Goal: Task Accomplishment & Management: Use online tool/utility

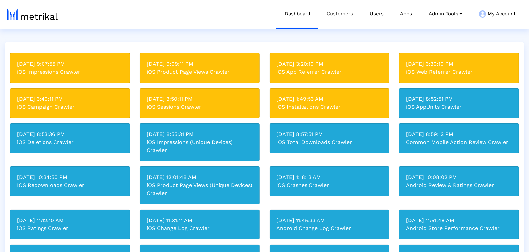
click at [322, 12] on link "Customers" at bounding box center [339, 14] width 43 height 28
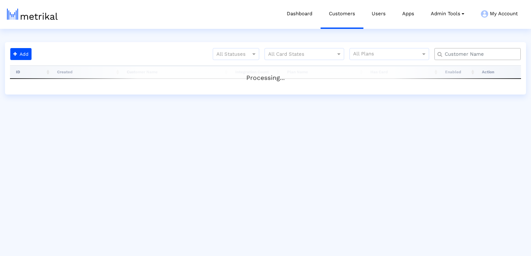
click at [487, 52] on input "text" at bounding box center [479, 54] width 78 height 7
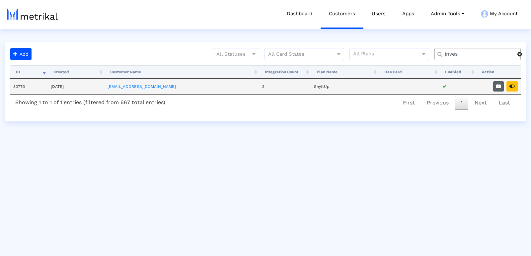
type input "inves"
click at [494, 81] on button "button" at bounding box center [498, 86] width 11 height 10
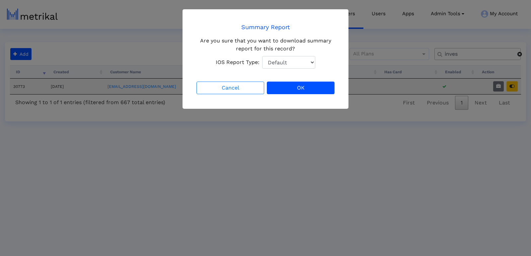
click at [284, 65] on select "Default Total Downloads New Downloads Redownloads" at bounding box center [288, 62] width 53 height 13
select select "1: 1"
click at [262, 56] on select "Default Total Downloads New Downloads Redownloads" at bounding box center [288, 62] width 53 height 13
drag, startPoint x: 297, startPoint y: 92, endPoint x: 330, endPoint y: 88, distance: 32.7
click at [330, 88] on button "OK" at bounding box center [301, 88] width 68 height 13
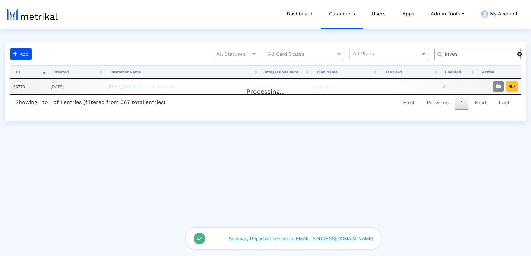
drag, startPoint x: 330, startPoint y: 88, endPoint x: 512, endPoint y: 85, distance: 182.6
click at [512, 85] on div "Processing..." at bounding box center [265, 86] width 511 height 13
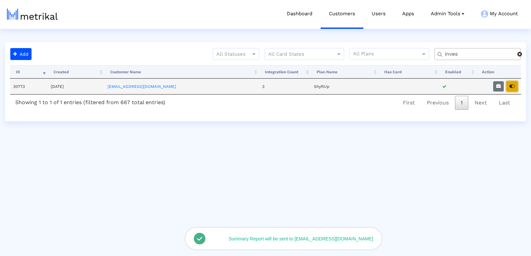
click at [510, 82] on button "button" at bounding box center [512, 86] width 11 height 10
